Goal: Check status: Check status

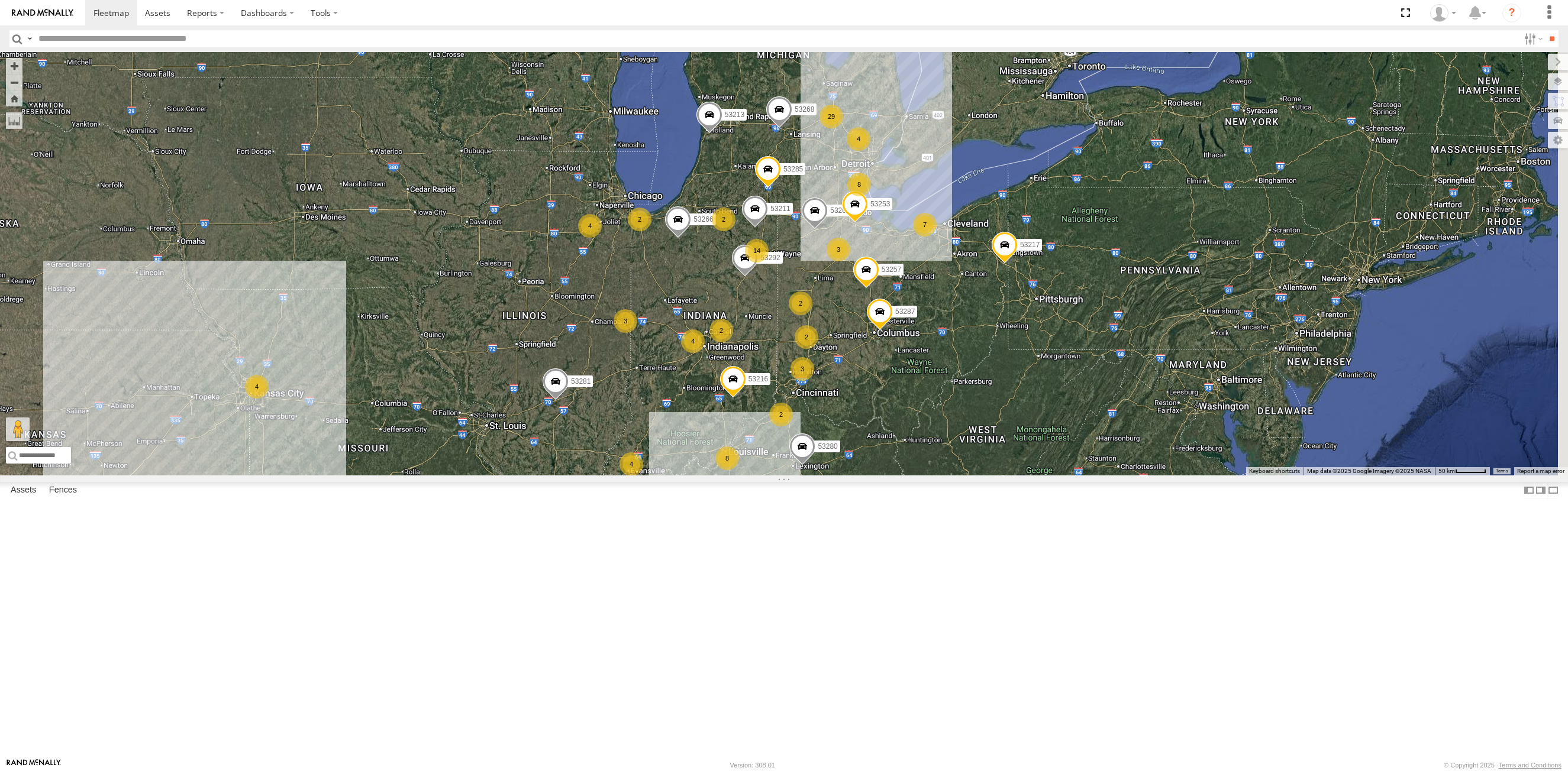
drag, startPoint x: 949, startPoint y: 359, endPoint x: 772, endPoint y: 517, distance: 237.3
click at [671, 476] on div "29 4 4 14 53263 53280 53216 4 4 8 2 8 53285 3 3 53287 7 2 53213 3 2 4 53257 531…" at bounding box center [784, 264] width 1568 height 423
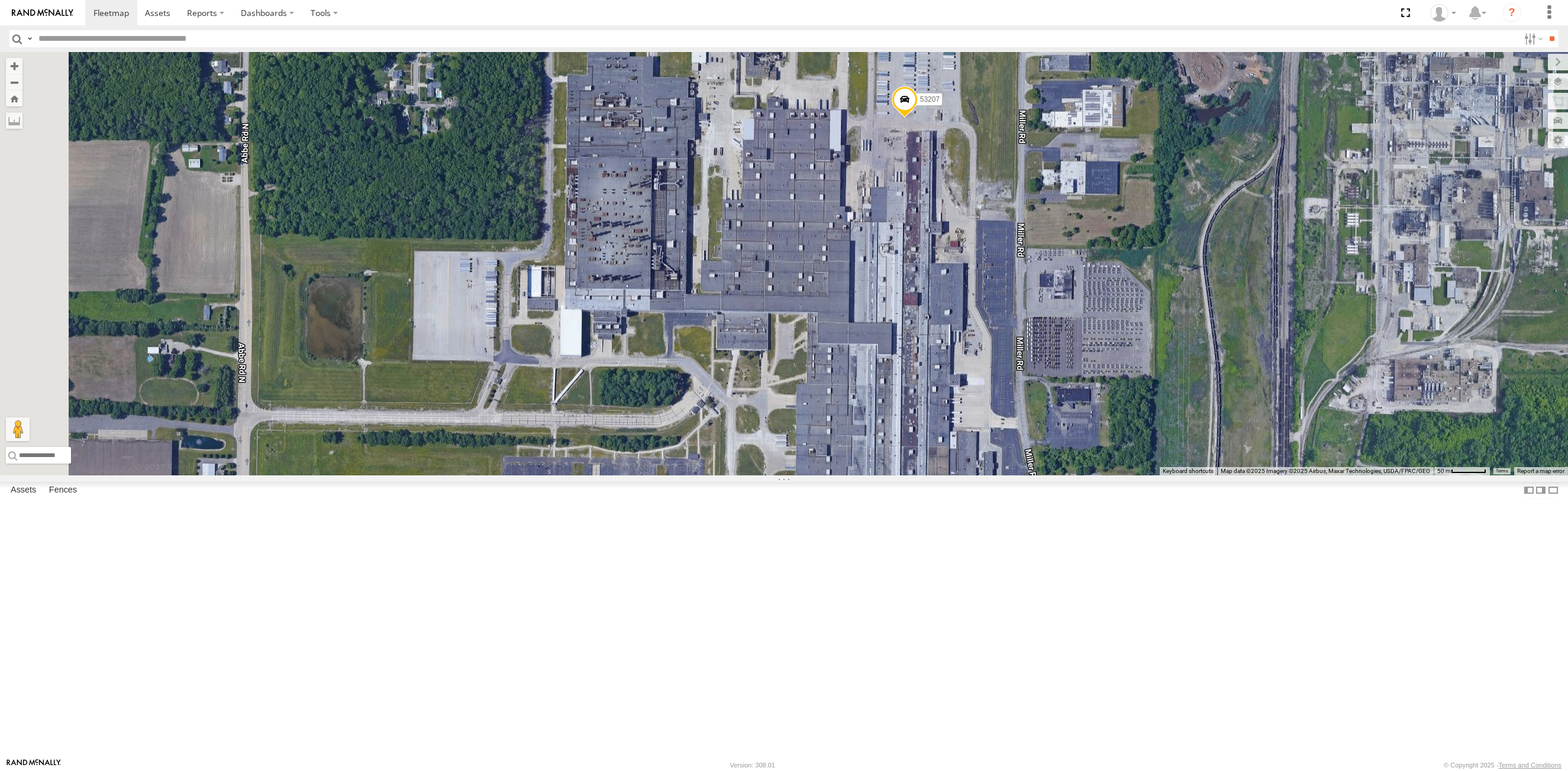
drag, startPoint x: 844, startPoint y: 387, endPoint x: 965, endPoint y: 401, distance: 121.8
click at [965, 401] on div "53263 53280 53216 53285 53287 53213 53257 53152 53266 53268 53217 53253 53292 5…" at bounding box center [784, 264] width 1568 height 423
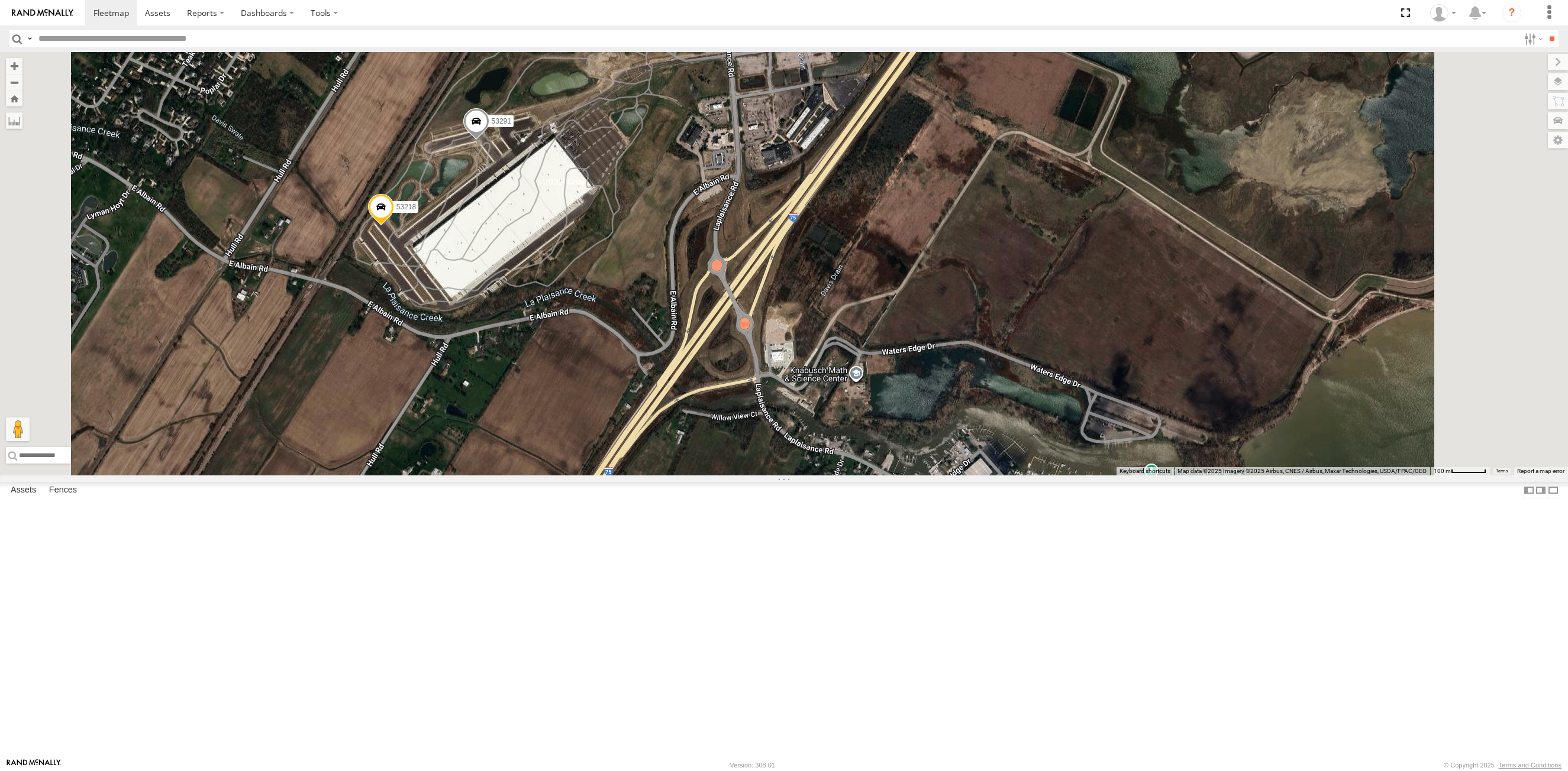
click at [490, 140] on span at bounding box center [476, 124] width 26 height 32
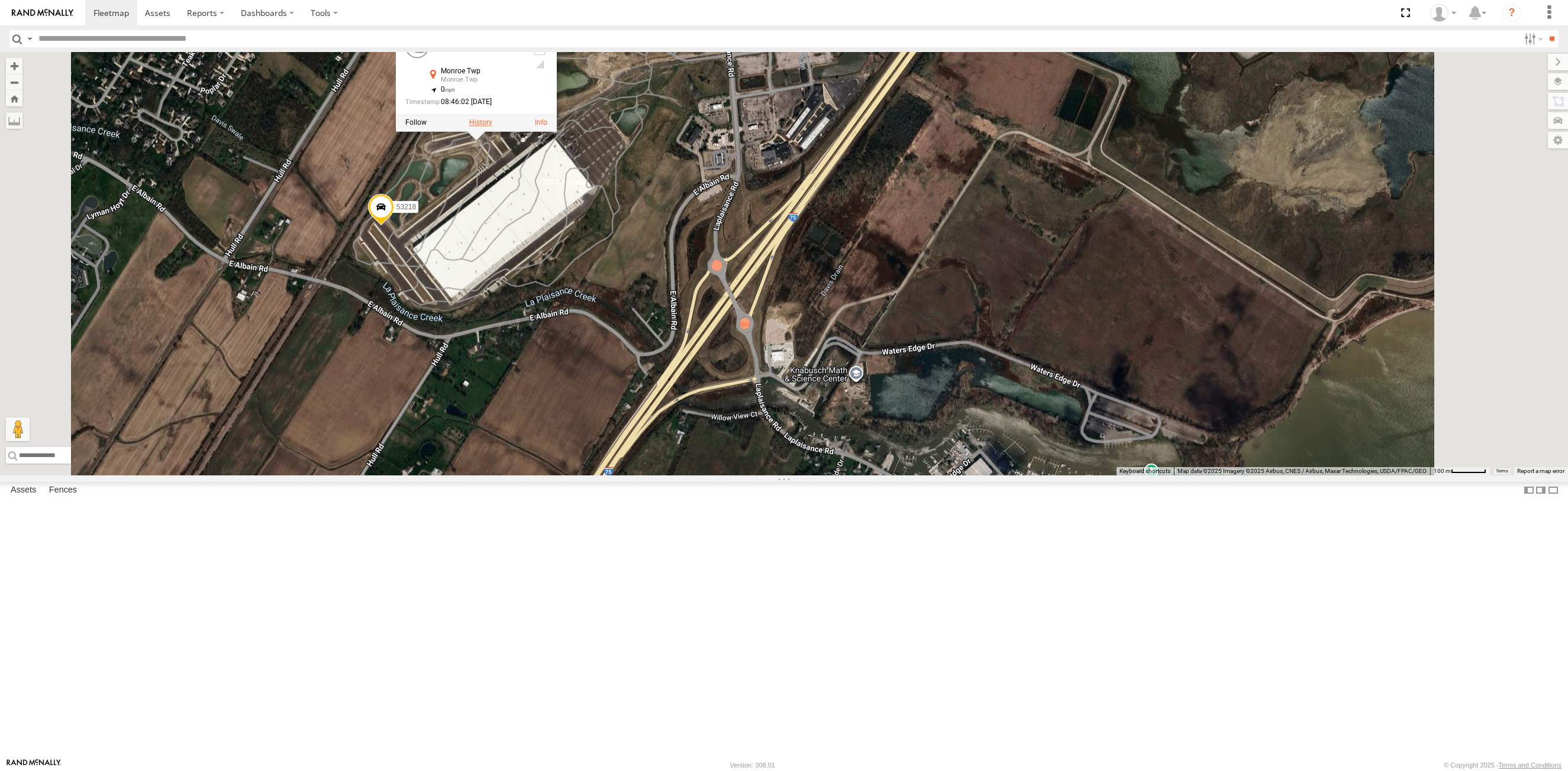
click at [492, 127] on label at bounding box center [480, 122] width 23 height 8
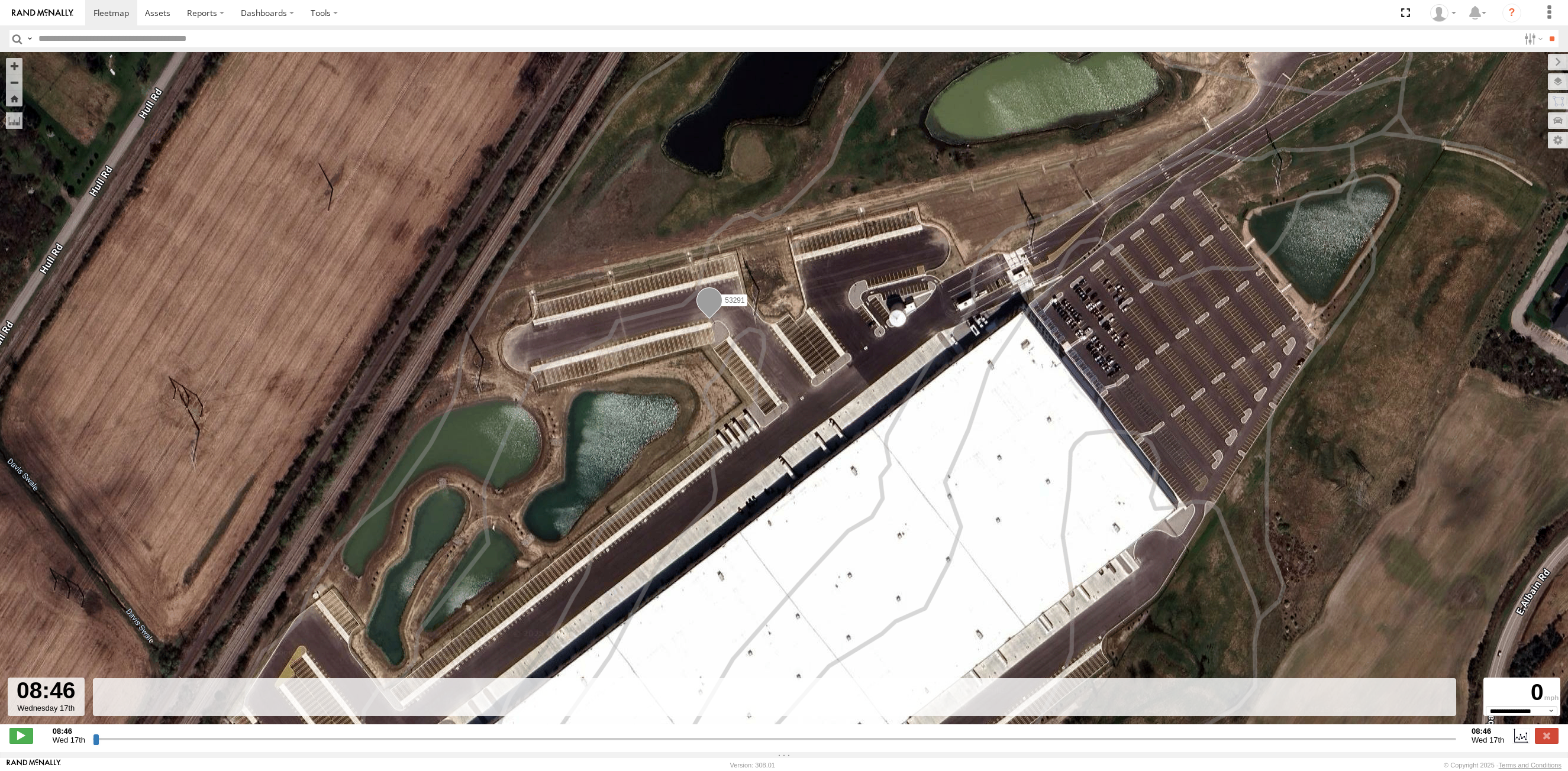
click at [18, 38] on input "button" at bounding box center [18, 38] width 16 height 17
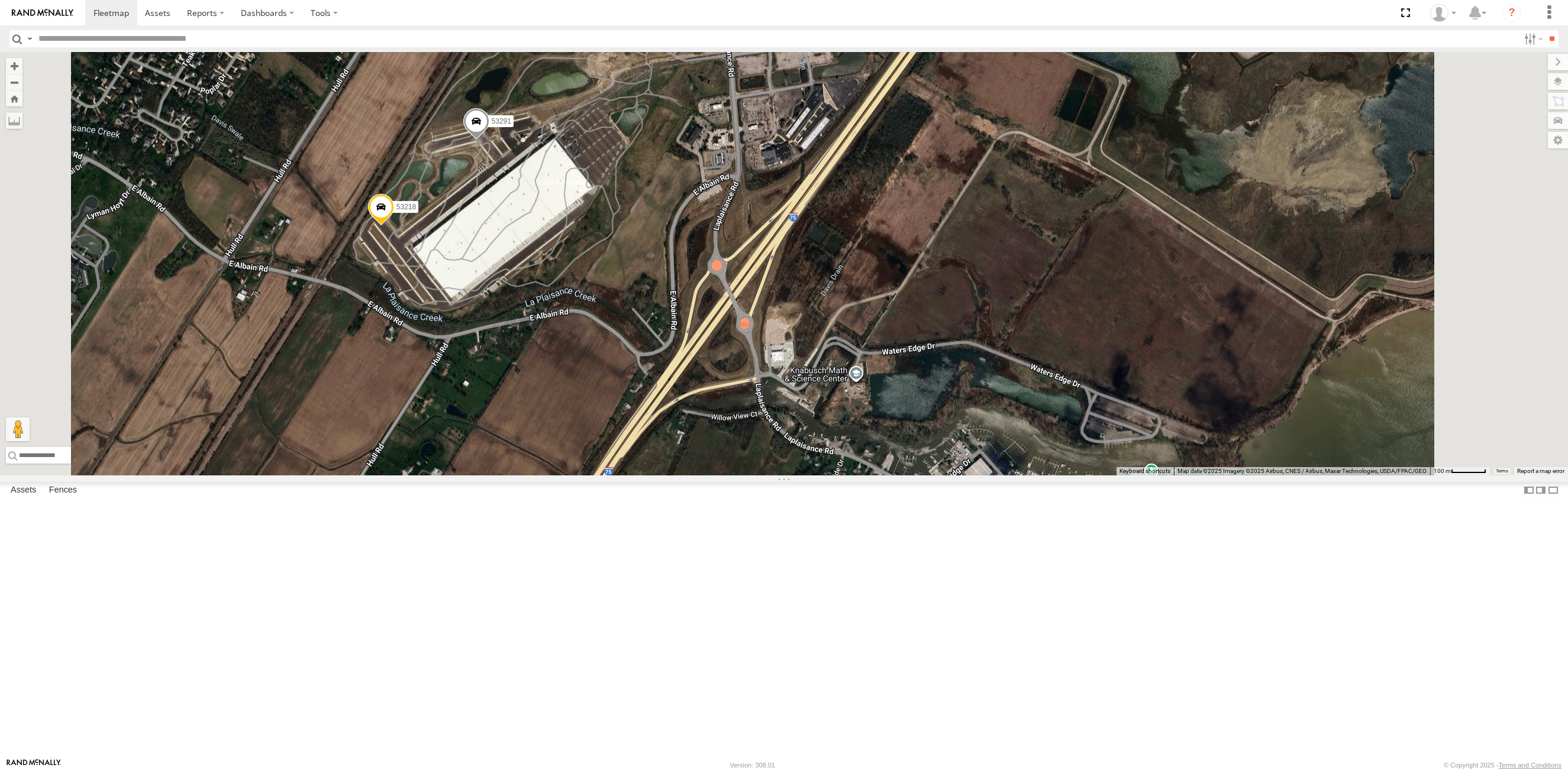
click at [394, 225] on span at bounding box center [381, 210] width 26 height 32
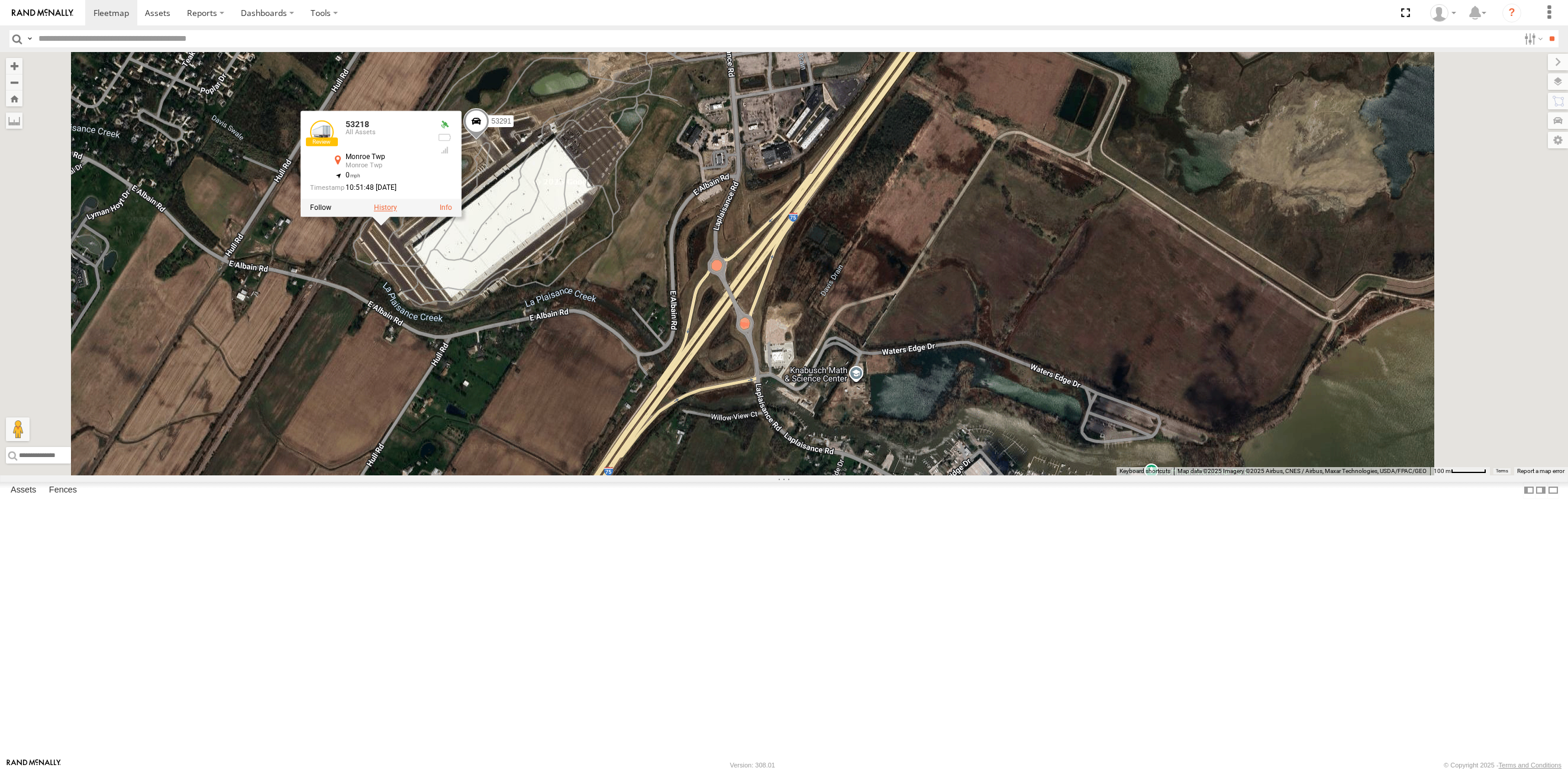
click at [397, 213] on label at bounding box center [385, 208] width 23 height 8
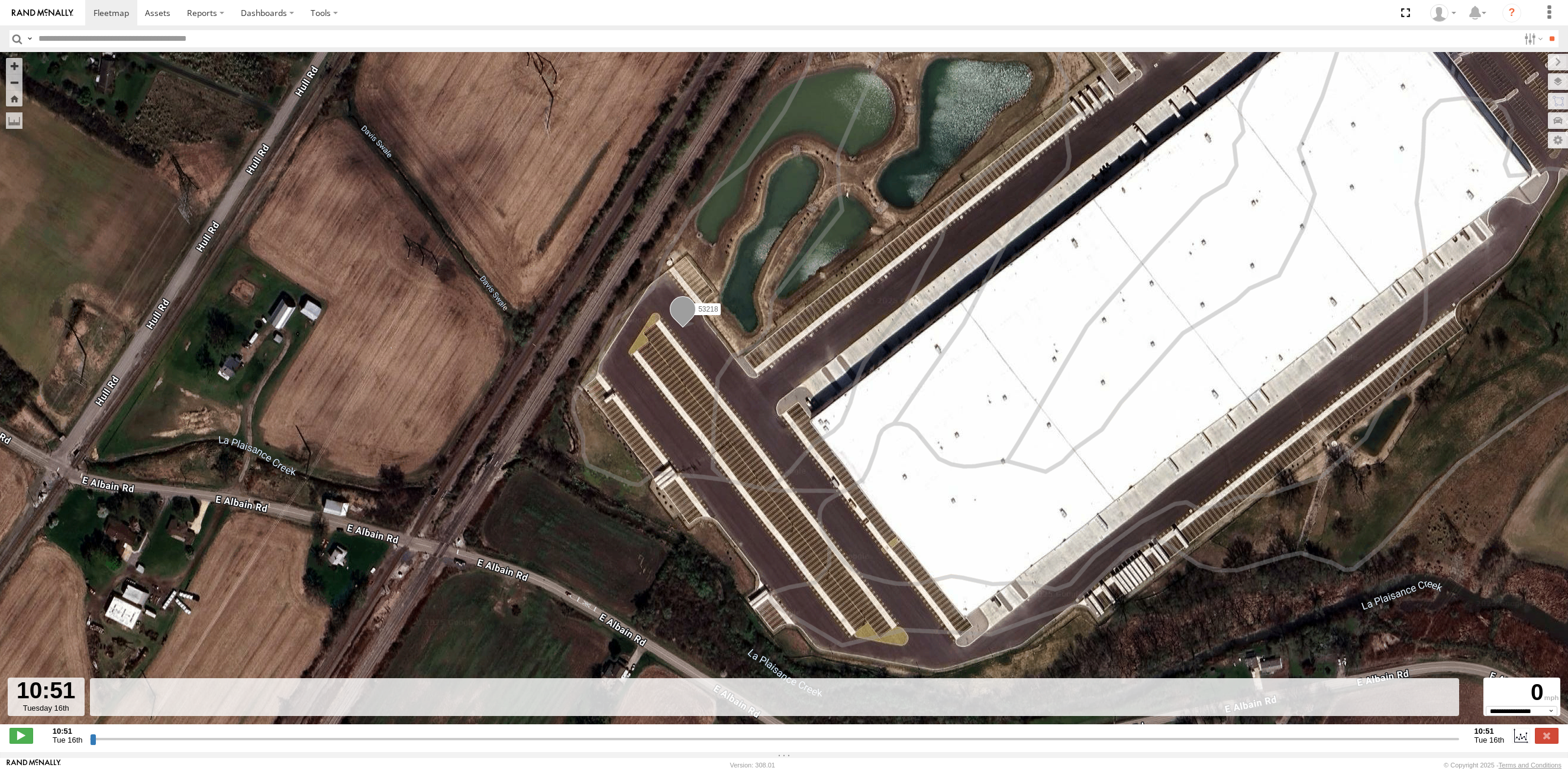
click at [14, 36] on input "button" at bounding box center [18, 38] width 16 height 17
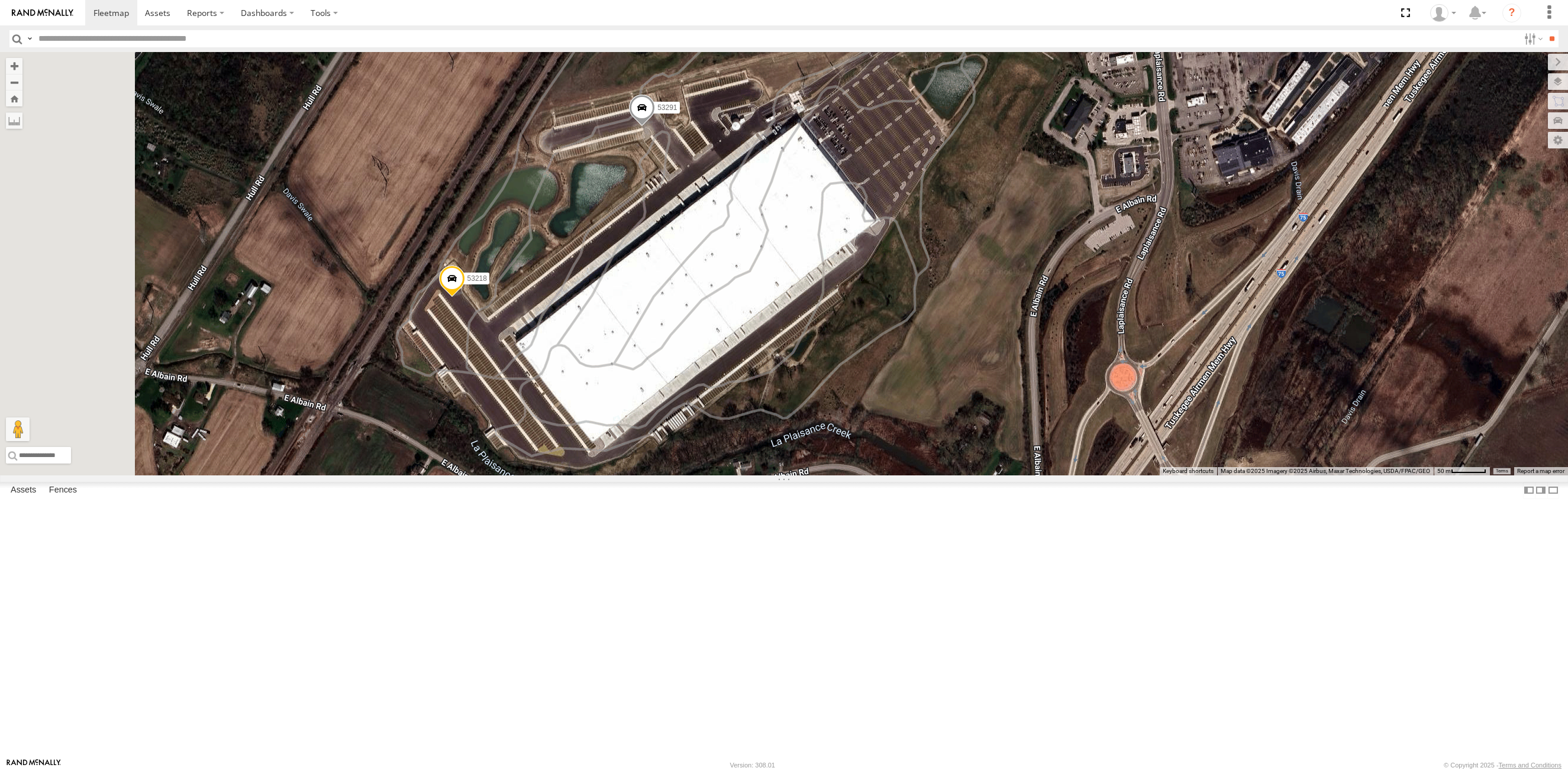
drag, startPoint x: 650, startPoint y: 334, endPoint x: 818, endPoint y: 374, distance: 172.7
click at [818, 374] on div "53218 53291" at bounding box center [784, 264] width 1568 height 423
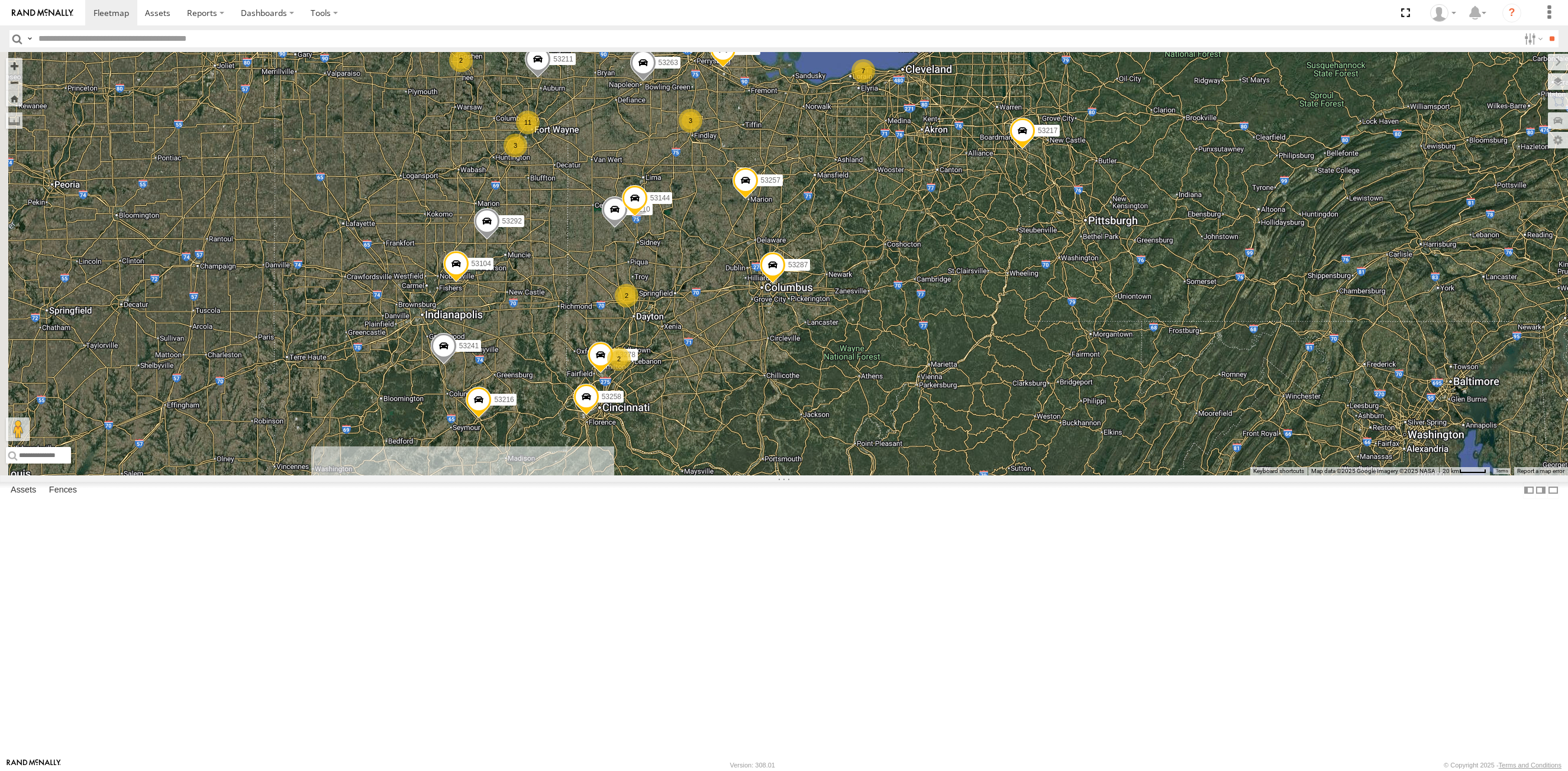
drag, startPoint x: 529, startPoint y: 550, endPoint x: 804, endPoint y: 345, distance: 343.0
click at [648, 217] on span at bounding box center [634, 201] width 26 height 32
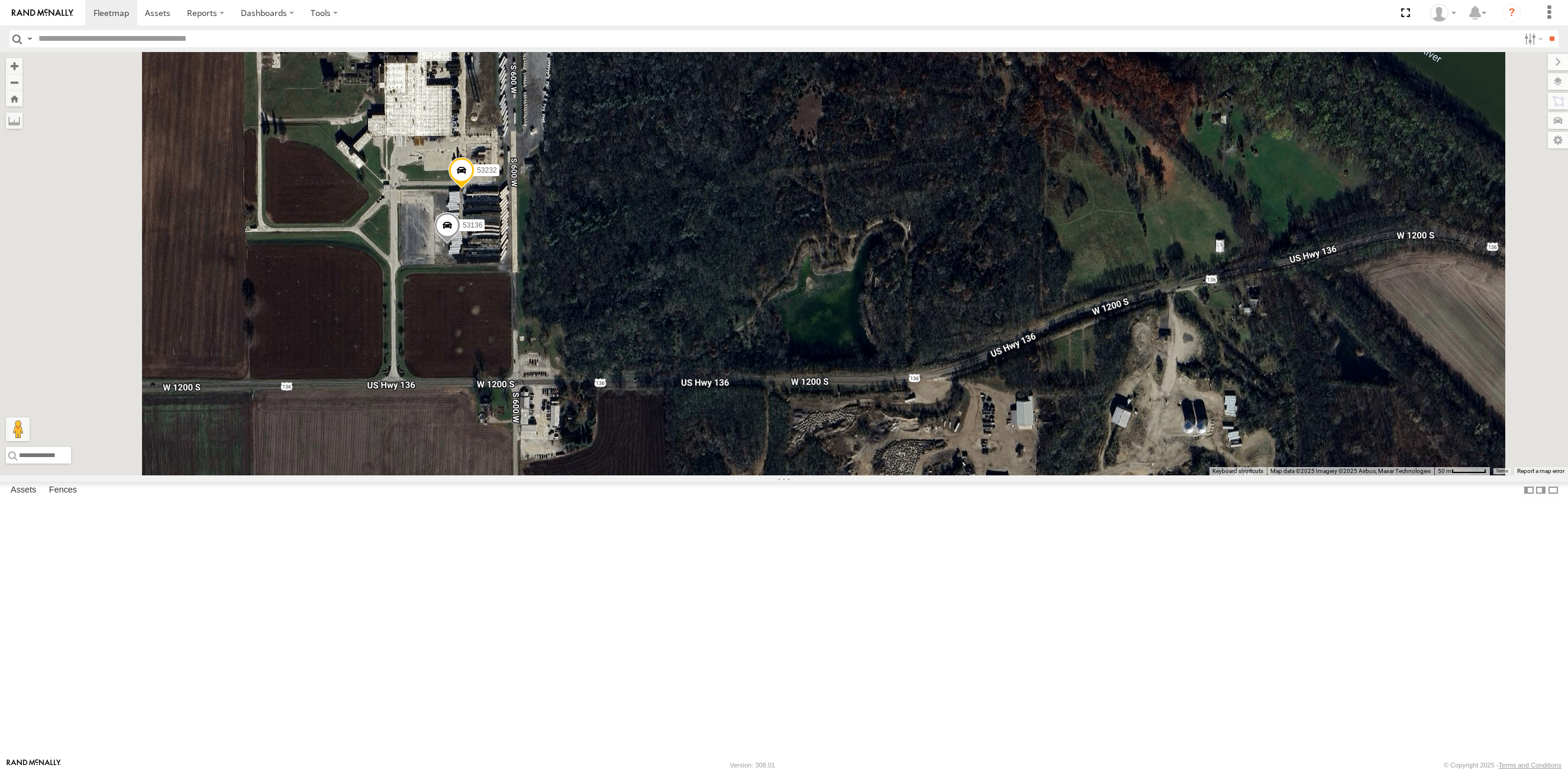
click at [475, 190] on span at bounding box center [461, 173] width 26 height 32
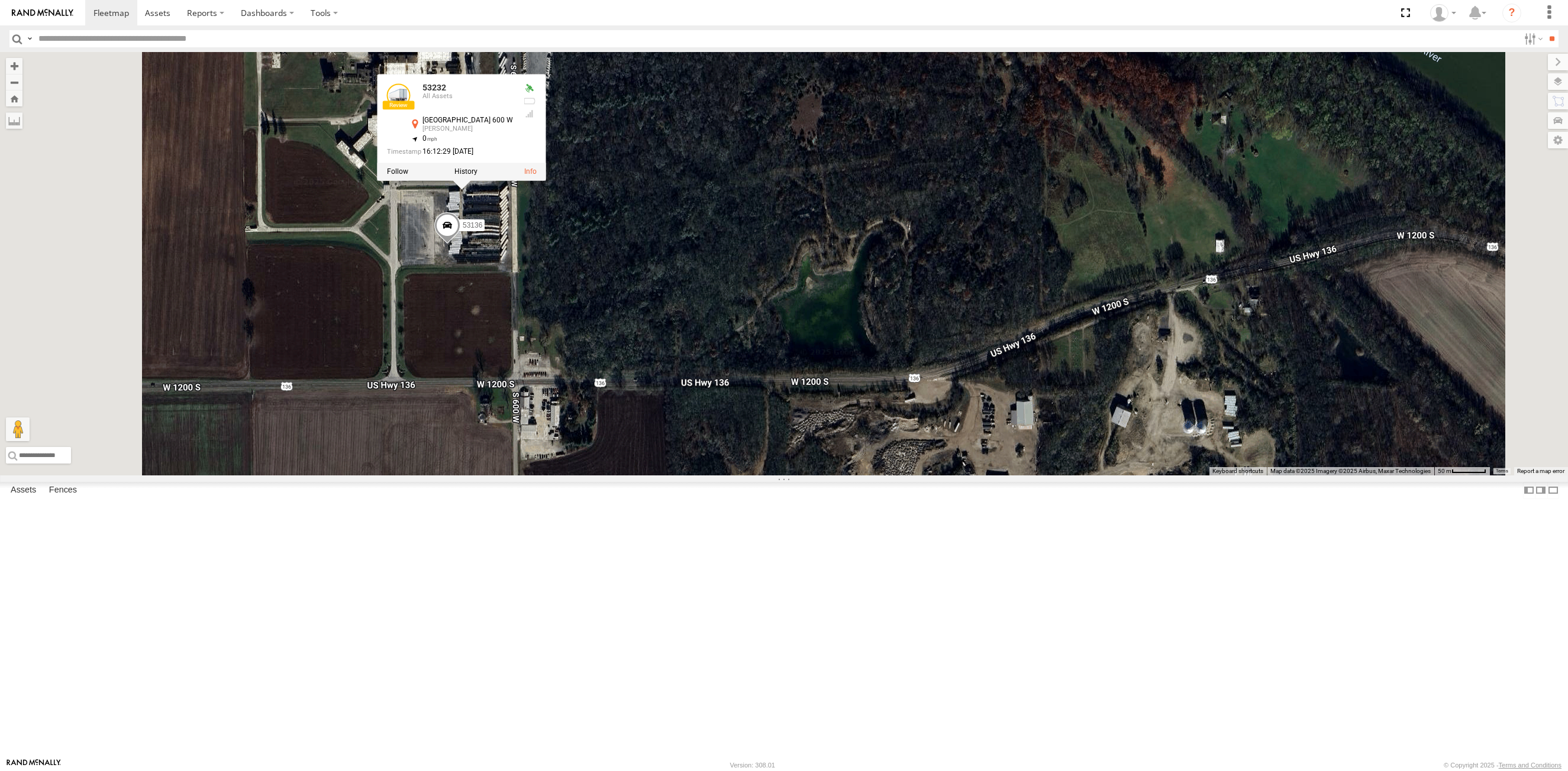
click at [546, 181] on div at bounding box center [461, 172] width 168 height 18
click at [478, 176] on label at bounding box center [465, 172] width 23 height 8
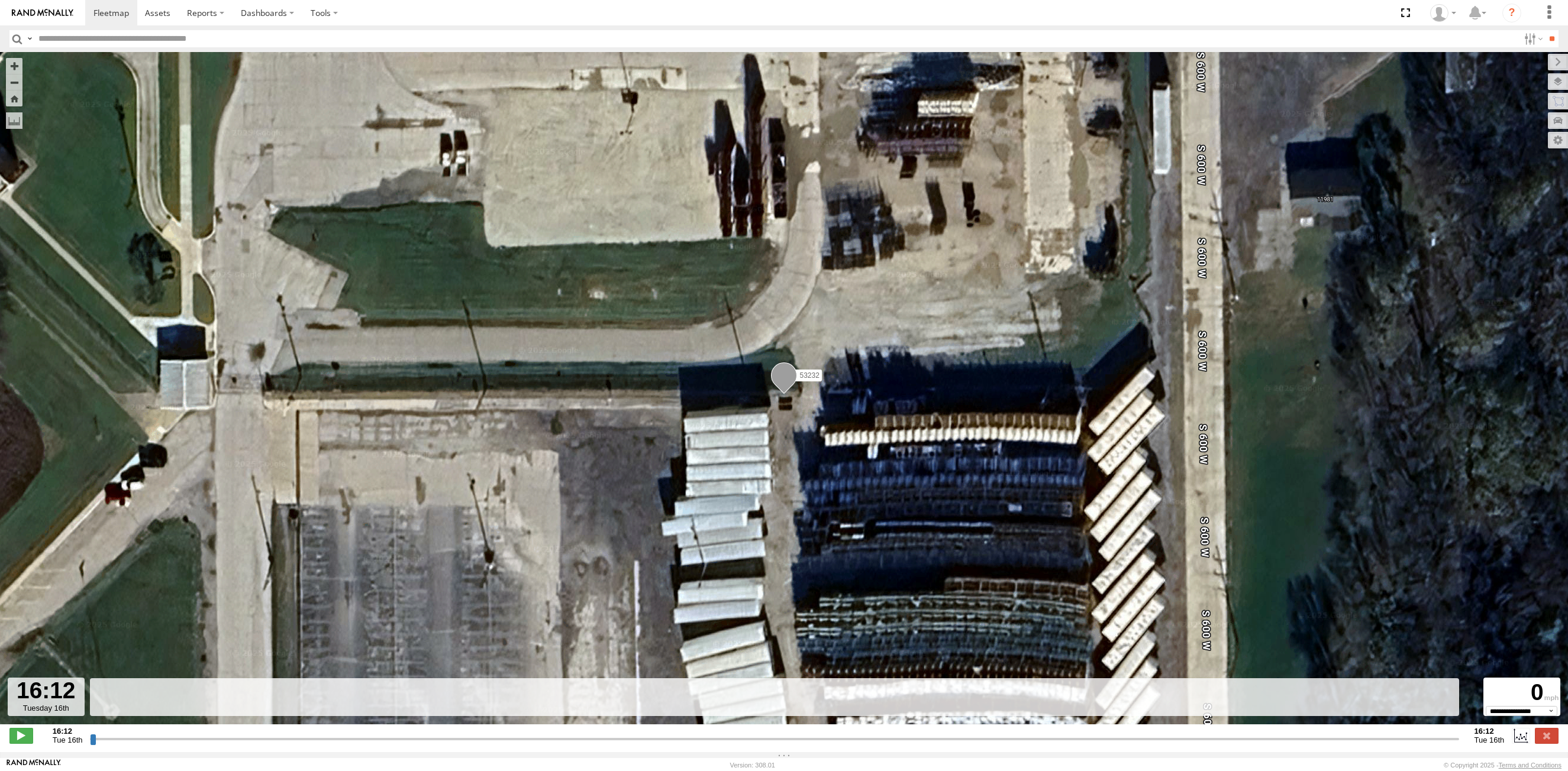
click at [17, 36] on input "button" at bounding box center [18, 38] width 16 height 17
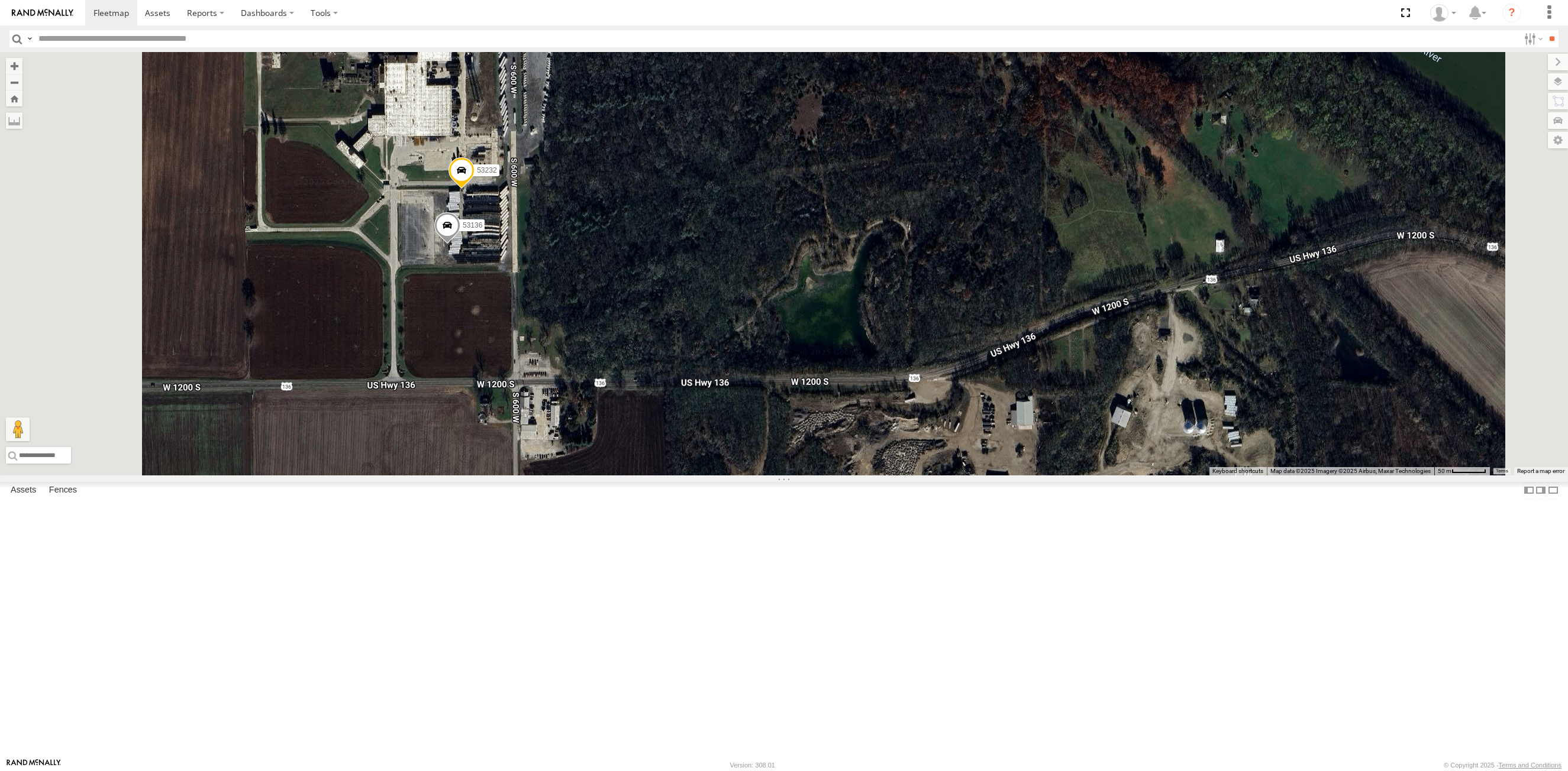
click at [460, 244] on span at bounding box center [447, 228] width 26 height 32
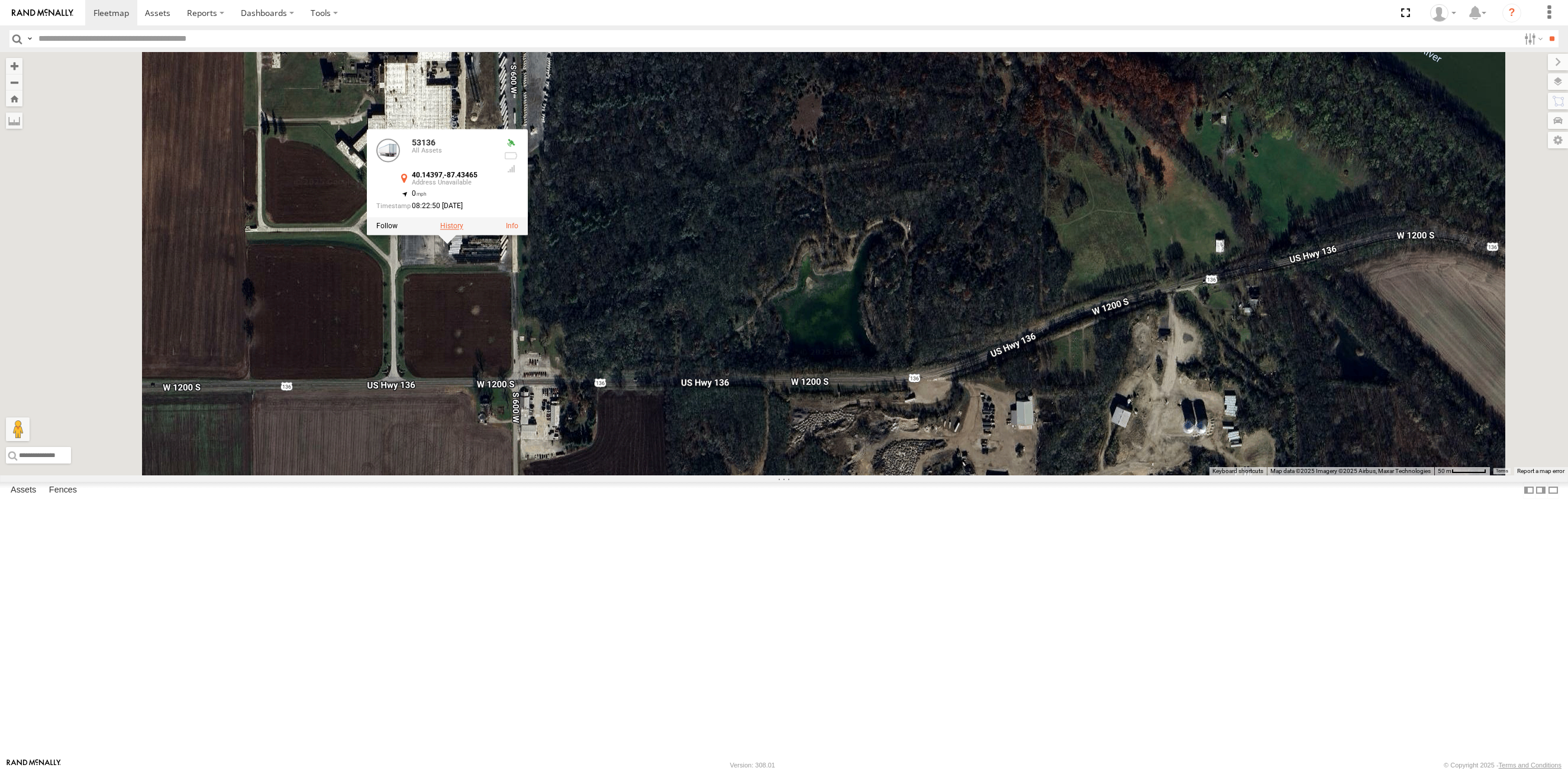
click at [463, 230] on label at bounding box center [451, 226] width 23 height 8
type input "**********"
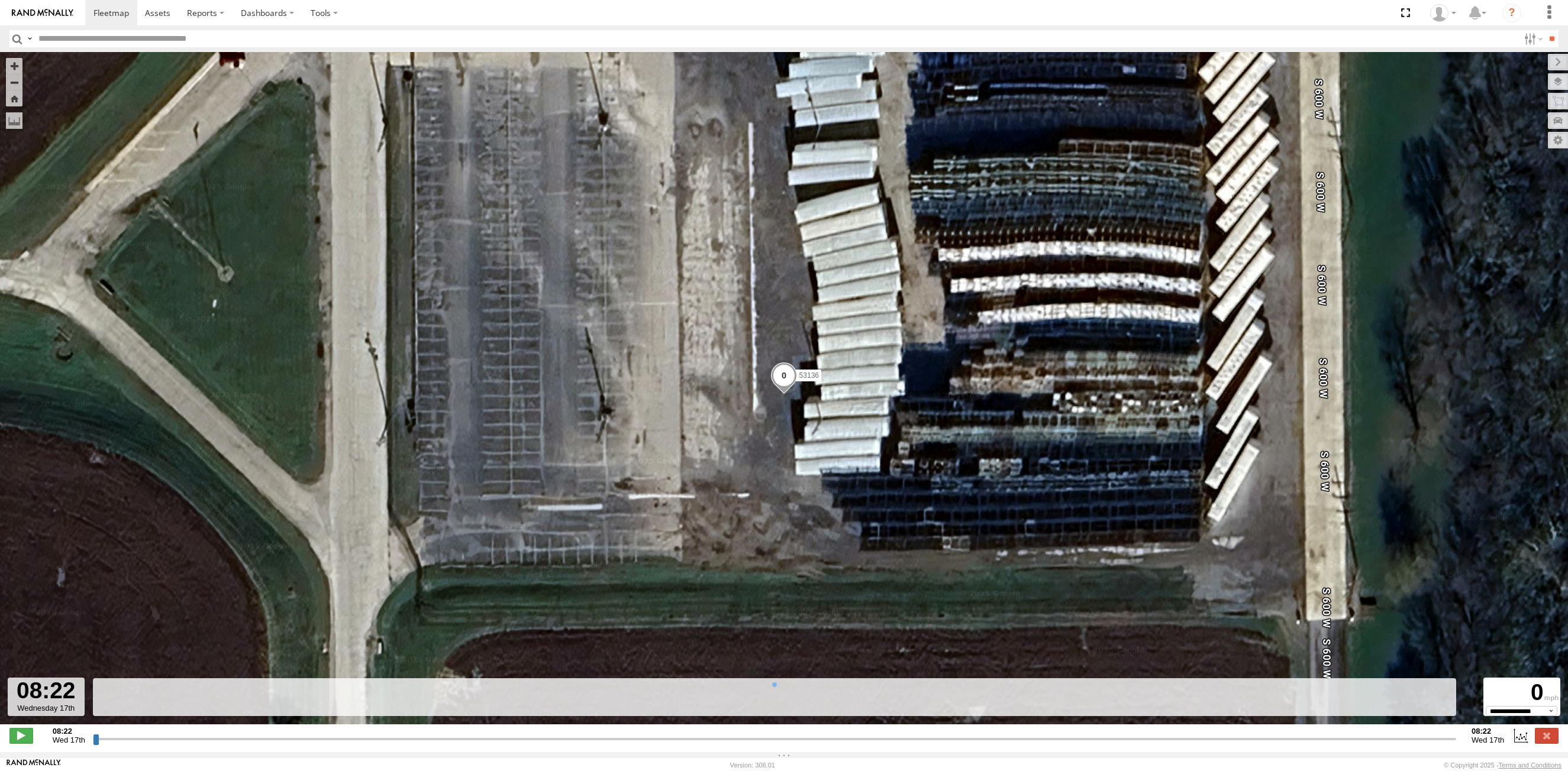
click at [16, 39] on input "button" at bounding box center [18, 38] width 16 height 17
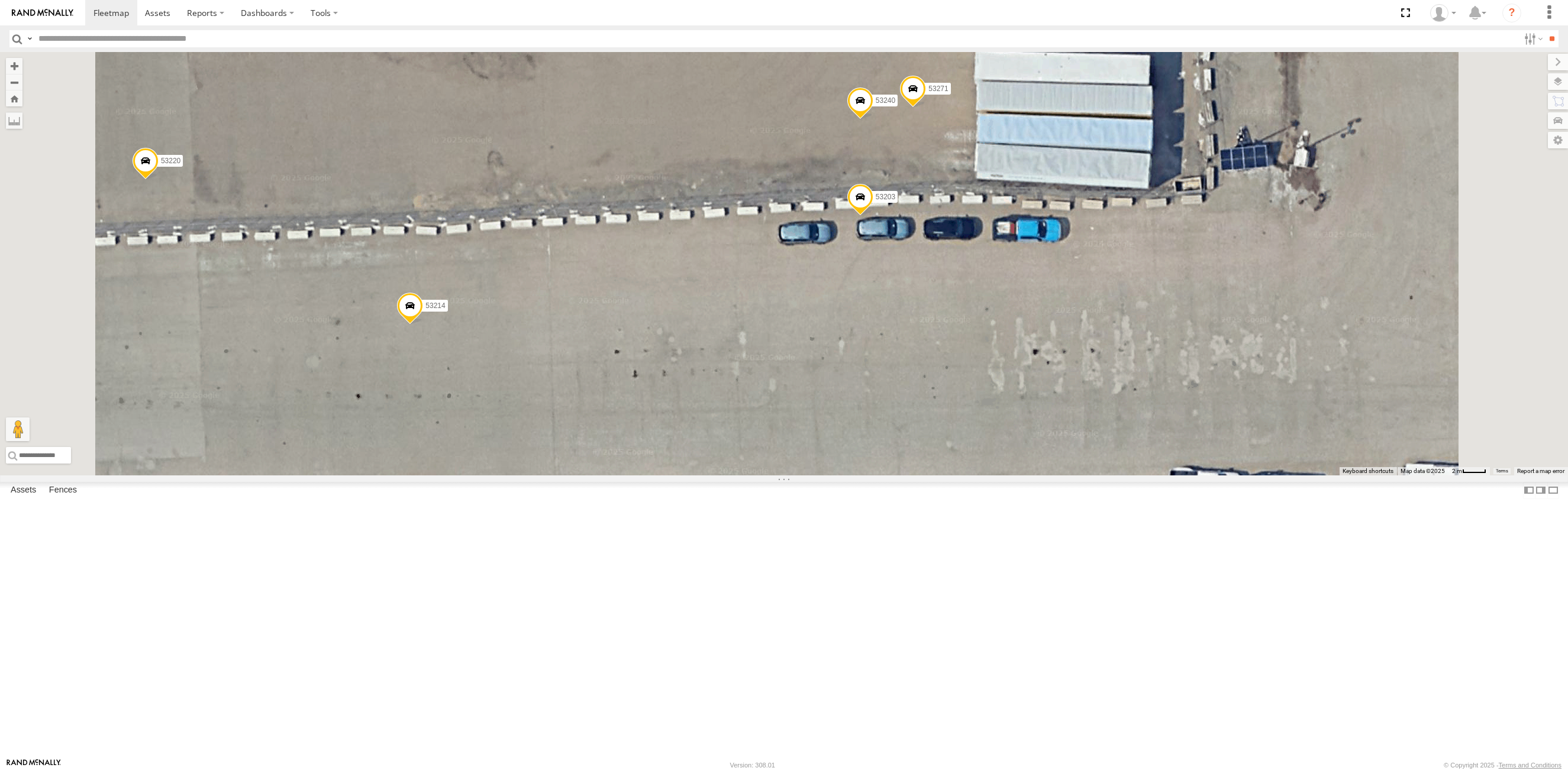
drag, startPoint x: 871, startPoint y: 207, endPoint x: 875, endPoint y: 243, distance: 36.2
click at [875, 243] on div "53263 53280 53216 53285 53287 53104 53257 53266 53217 53253 53241 53292 53211 5…" at bounding box center [784, 264] width 1568 height 423
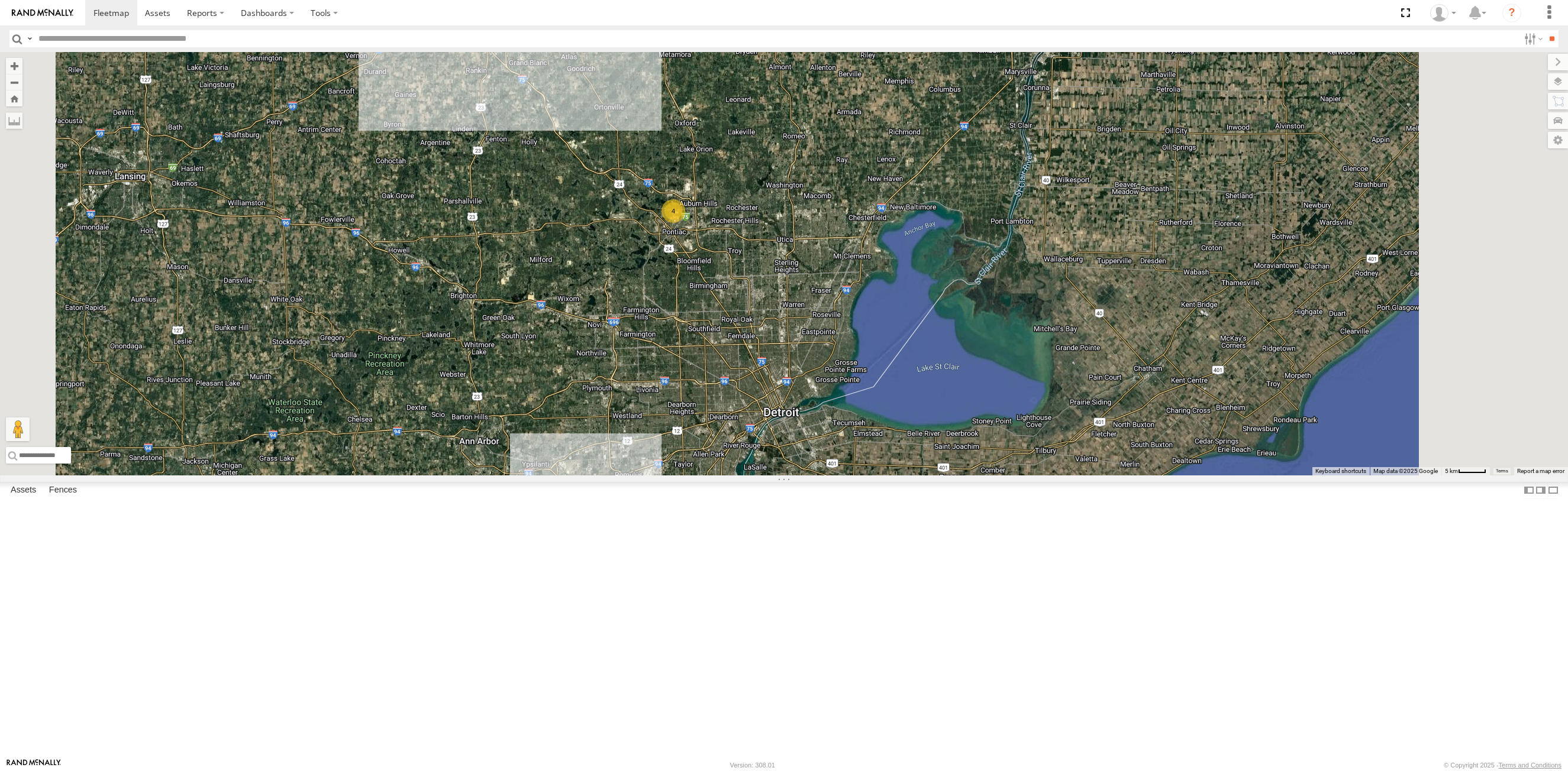
drag, startPoint x: 720, startPoint y: 546, endPoint x: 713, endPoint y: 350, distance: 196.1
click at [713, 350] on div "7 22 4" at bounding box center [784, 264] width 1568 height 423
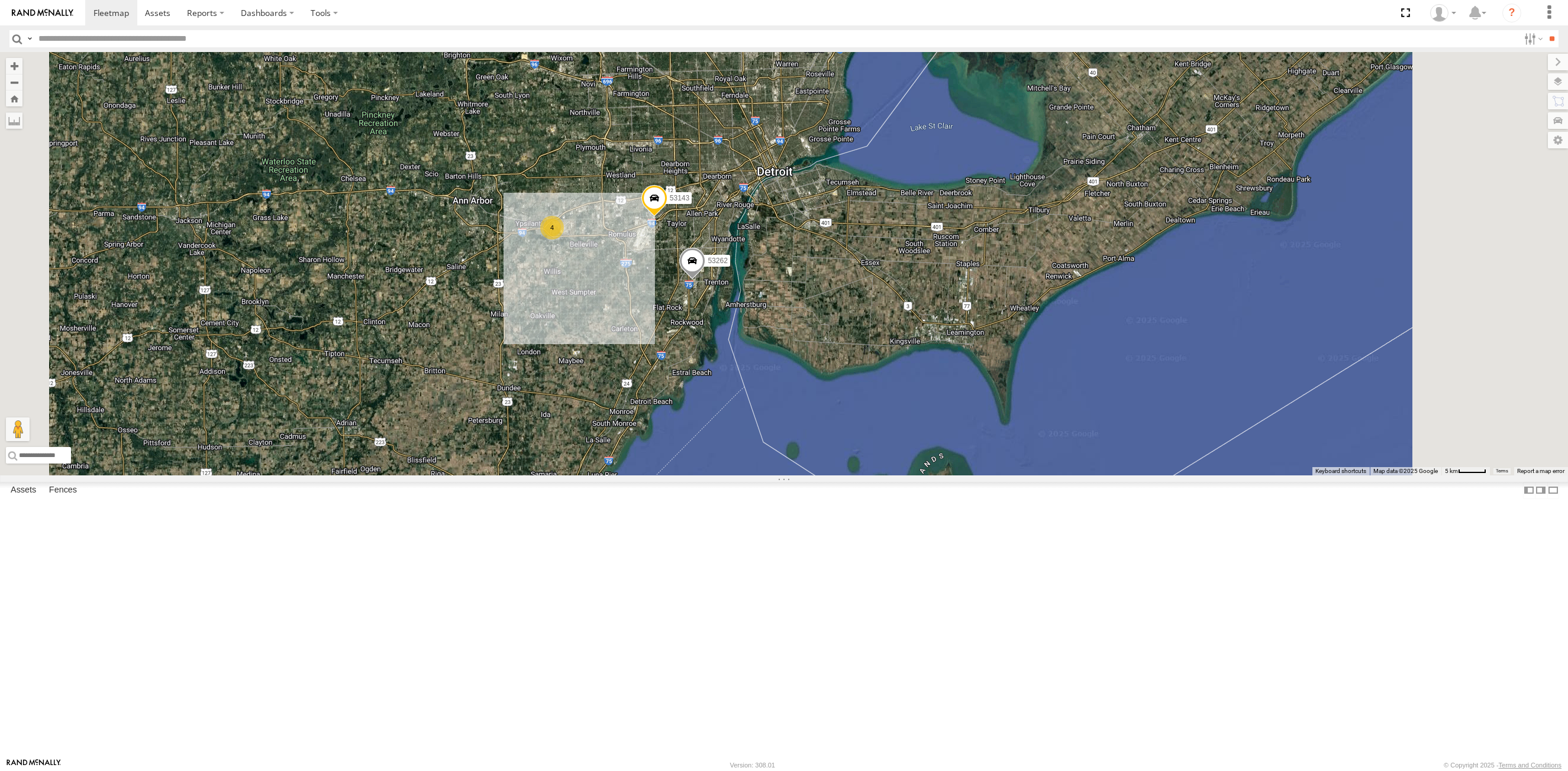
drag, startPoint x: 762, startPoint y: 610, endPoint x: 755, endPoint y: 359, distance: 251.1
click at [755, 359] on div "7 22 4 53262 53143 4" at bounding box center [784, 264] width 1568 height 423
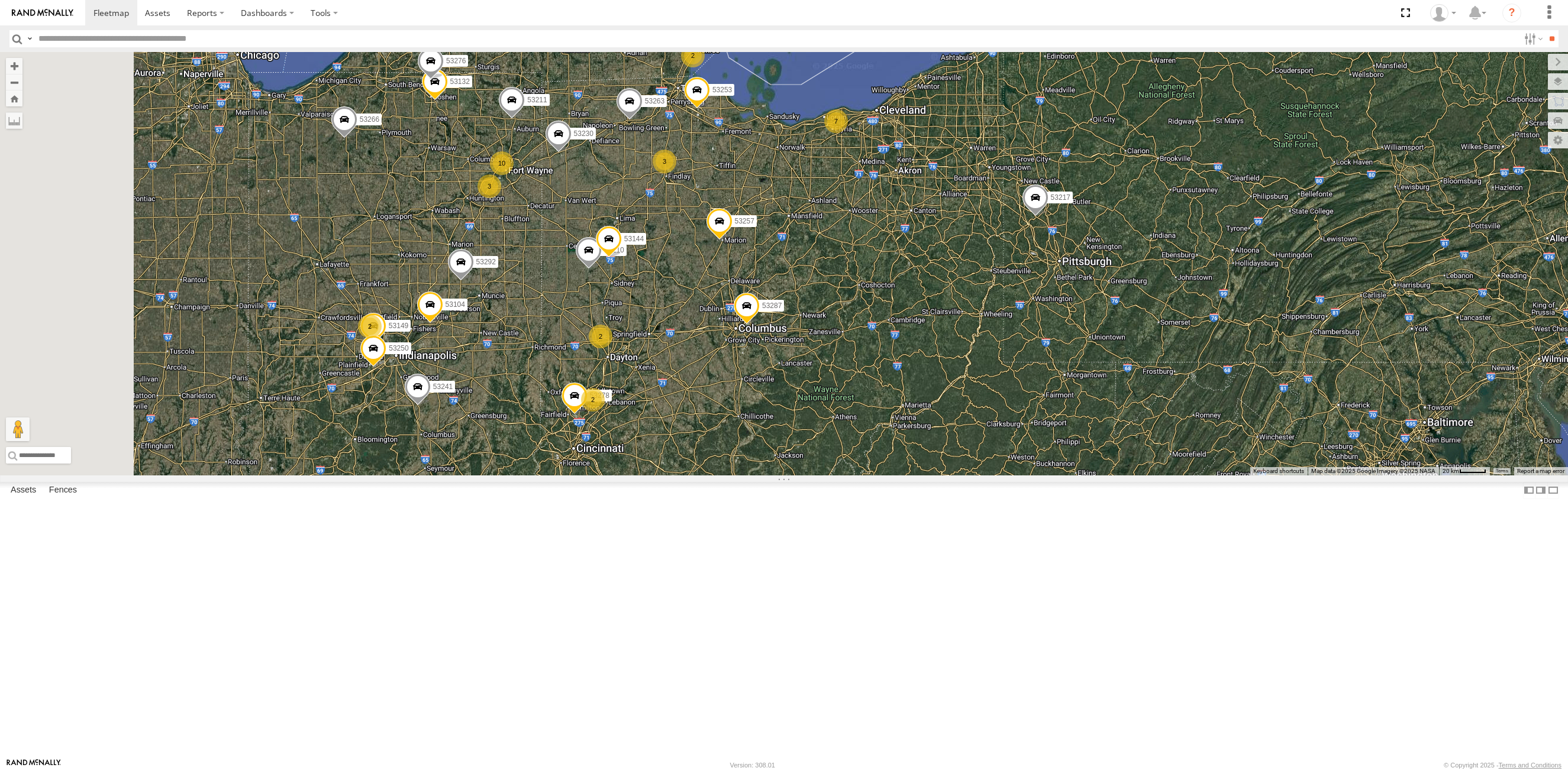
drag, startPoint x: 557, startPoint y: 512, endPoint x: 753, endPoint y: 287, distance: 298.4
click at [753, 287] on div "29 10 53263 53230 53149 2 3 53285 3 53287 7 53210 53213 53250 2 53104 4 4 53257…" at bounding box center [784, 264] width 1568 height 423
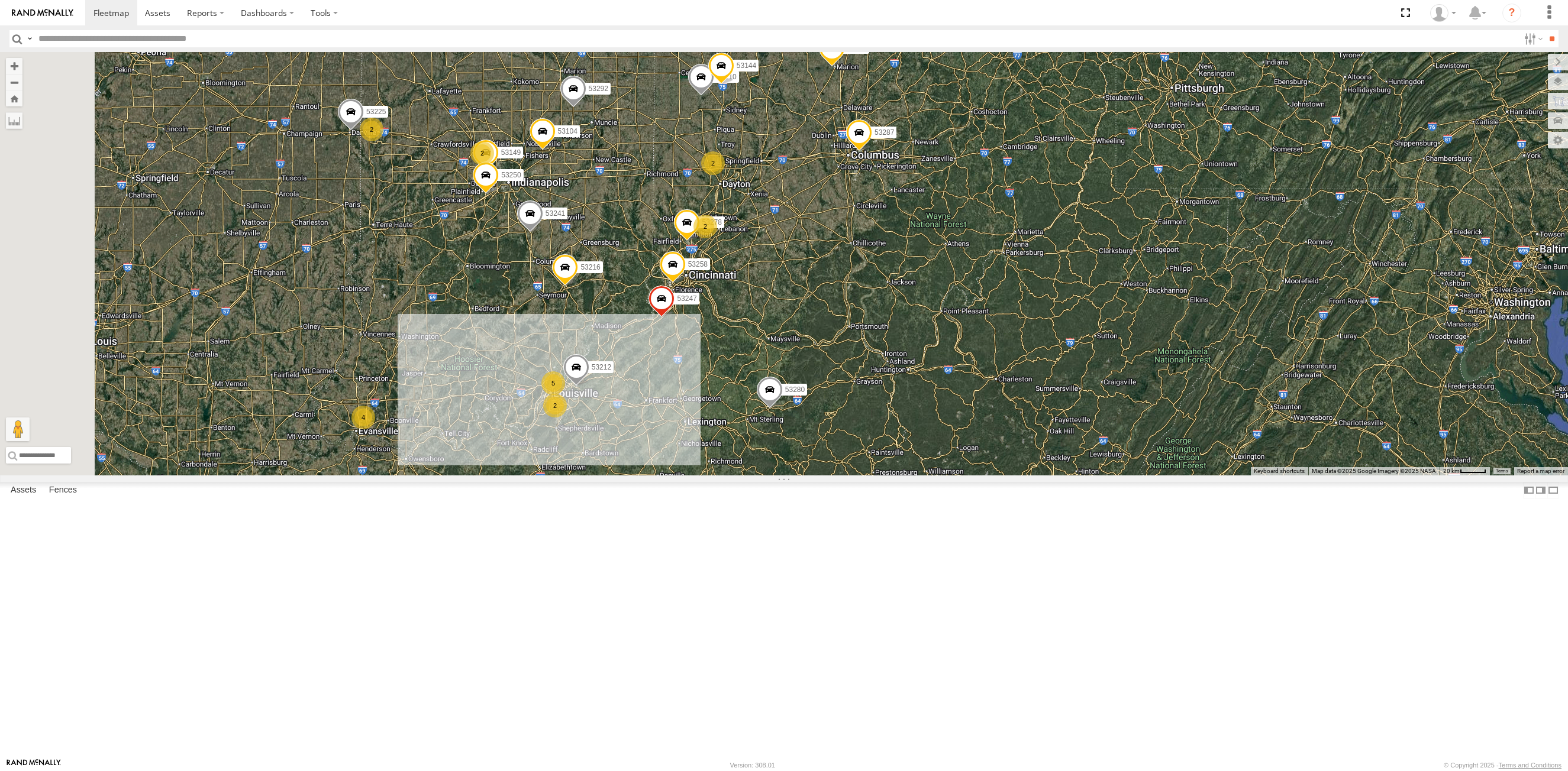
drag, startPoint x: 751, startPoint y: 370, endPoint x: 774, endPoint y: 339, distance: 38.6
click at [773, 340] on div "29 10 53263 53230 53149 2 3 53285 3 53287 7 53210 53213 53250 2 53104 4 4 53257…" at bounding box center [784, 264] width 1568 height 423
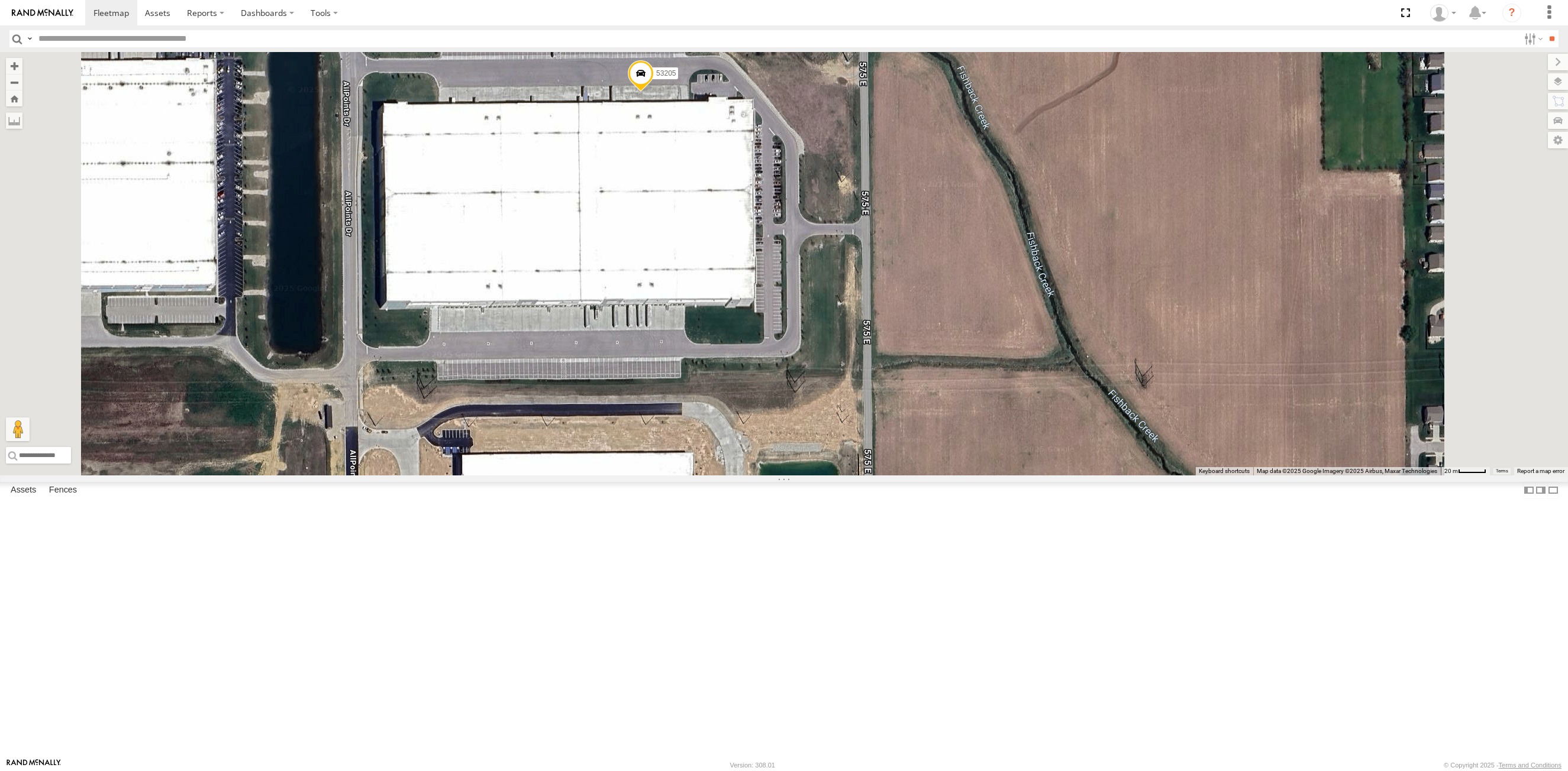
drag, startPoint x: 739, startPoint y: 251, endPoint x: 738, endPoint y: 322, distance: 71.0
click at [738, 322] on div "53263 53230 53149 53285 53287 53210 53213 53250 53104 53257 53266 53268 53132 5…" at bounding box center [784, 264] width 1568 height 423
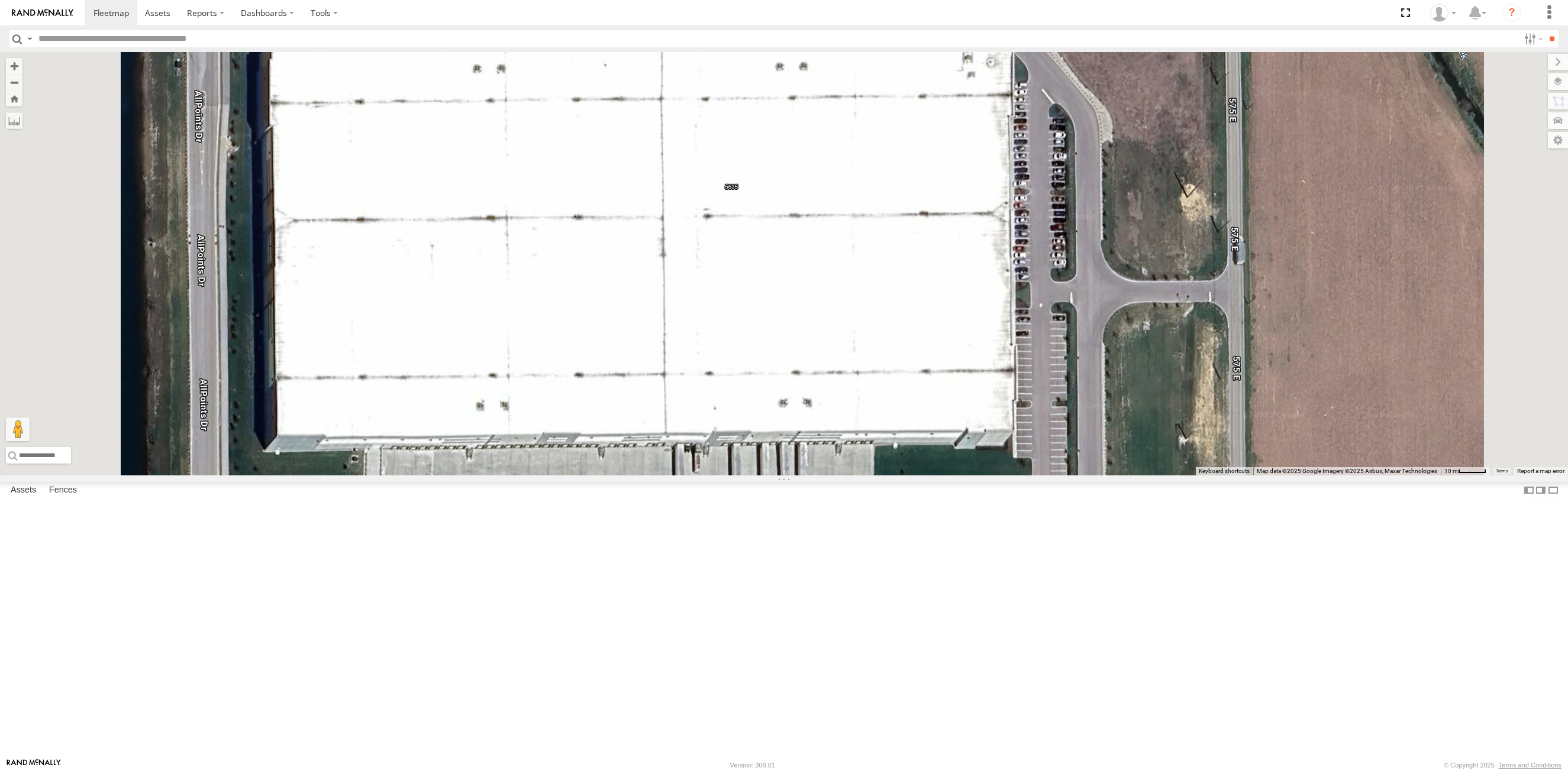
drag, startPoint x: 761, startPoint y: 340, endPoint x: 799, endPoint y: 371, distance: 49.0
click at [799, 371] on div "53263 53230 53149 53285 53287 53210 53213 53250 53104 53257 53266 53268 53132 5…" at bounding box center [784, 264] width 1568 height 423
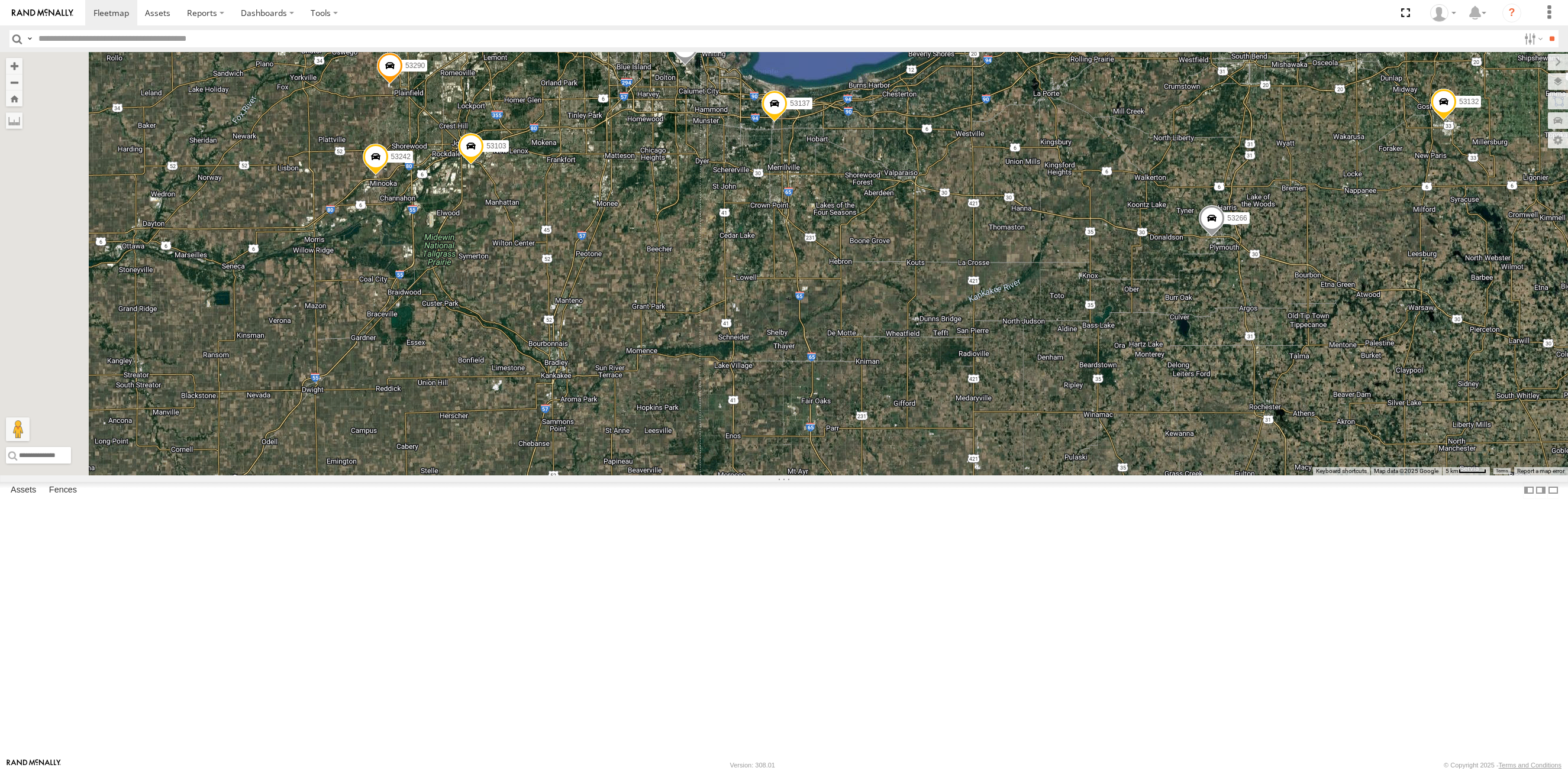
drag, startPoint x: 479, startPoint y: 256, endPoint x: 607, endPoint y: 340, distance: 153.1
click at [607, 340] on div "53263 53230 53149 53285 53287 53210 53213 53250 53257 53266 53268 53132 53217 5…" at bounding box center [784, 264] width 1568 height 423
